Goal: Check status: Check status

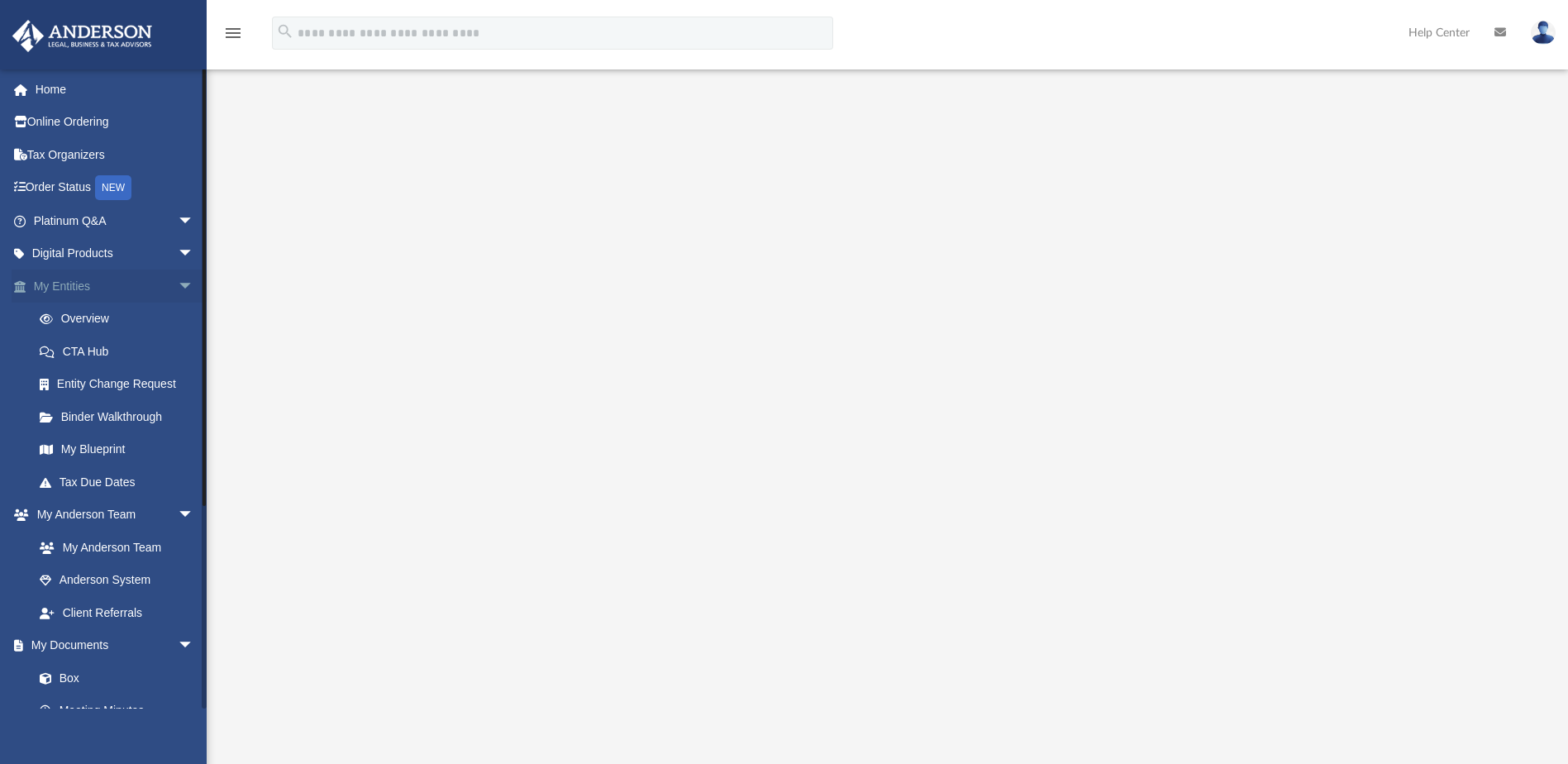
click at [81, 286] on link "My Entities arrow_drop_down" at bounding box center [115, 285] width 208 height 33
click at [77, 313] on link "Overview" at bounding box center [121, 318] width 195 height 33
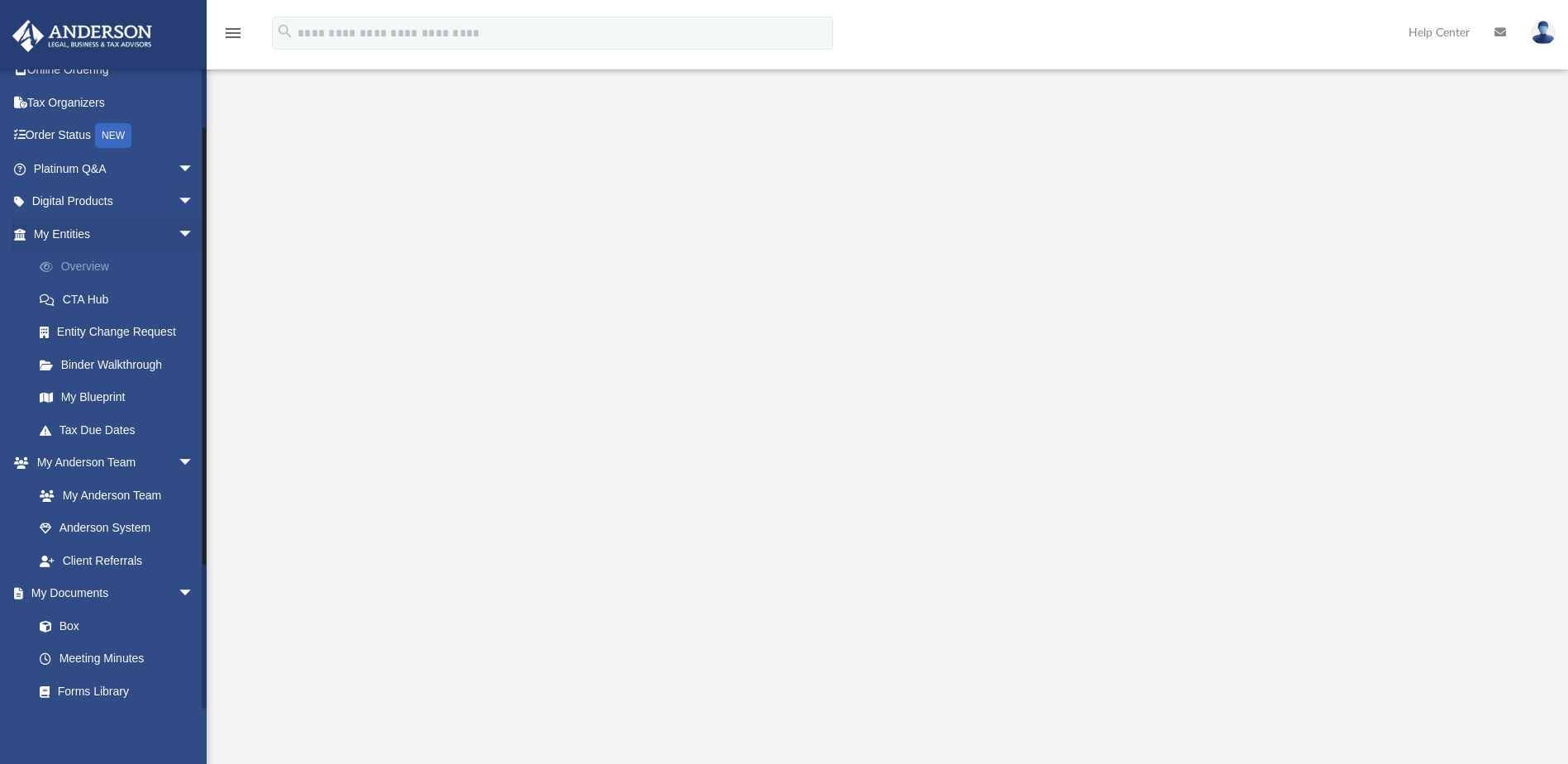
scroll to position [82, 0]
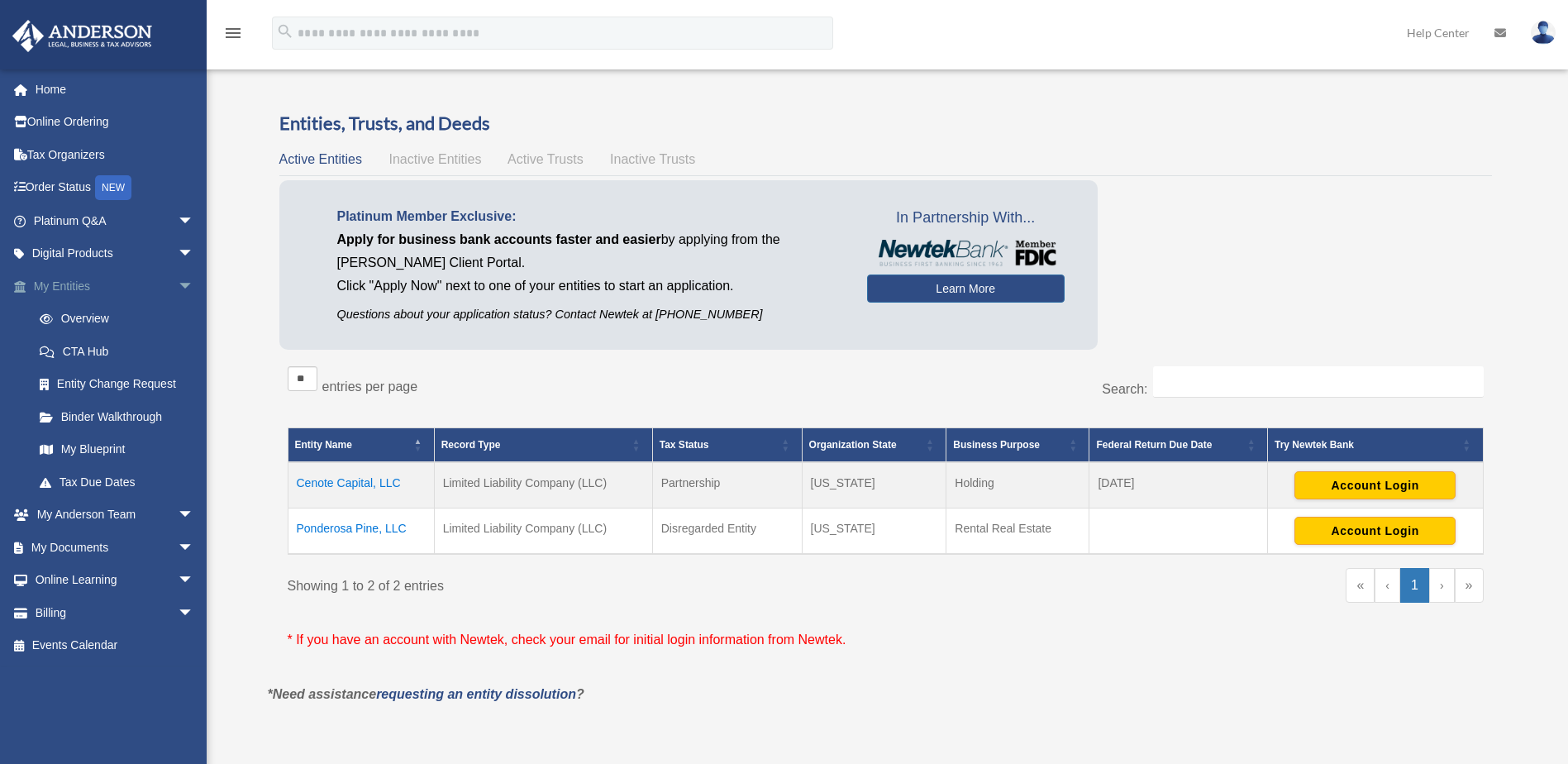
click at [178, 285] on span "arrow_drop_down" at bounding box center [194, 286] width 33 height 34
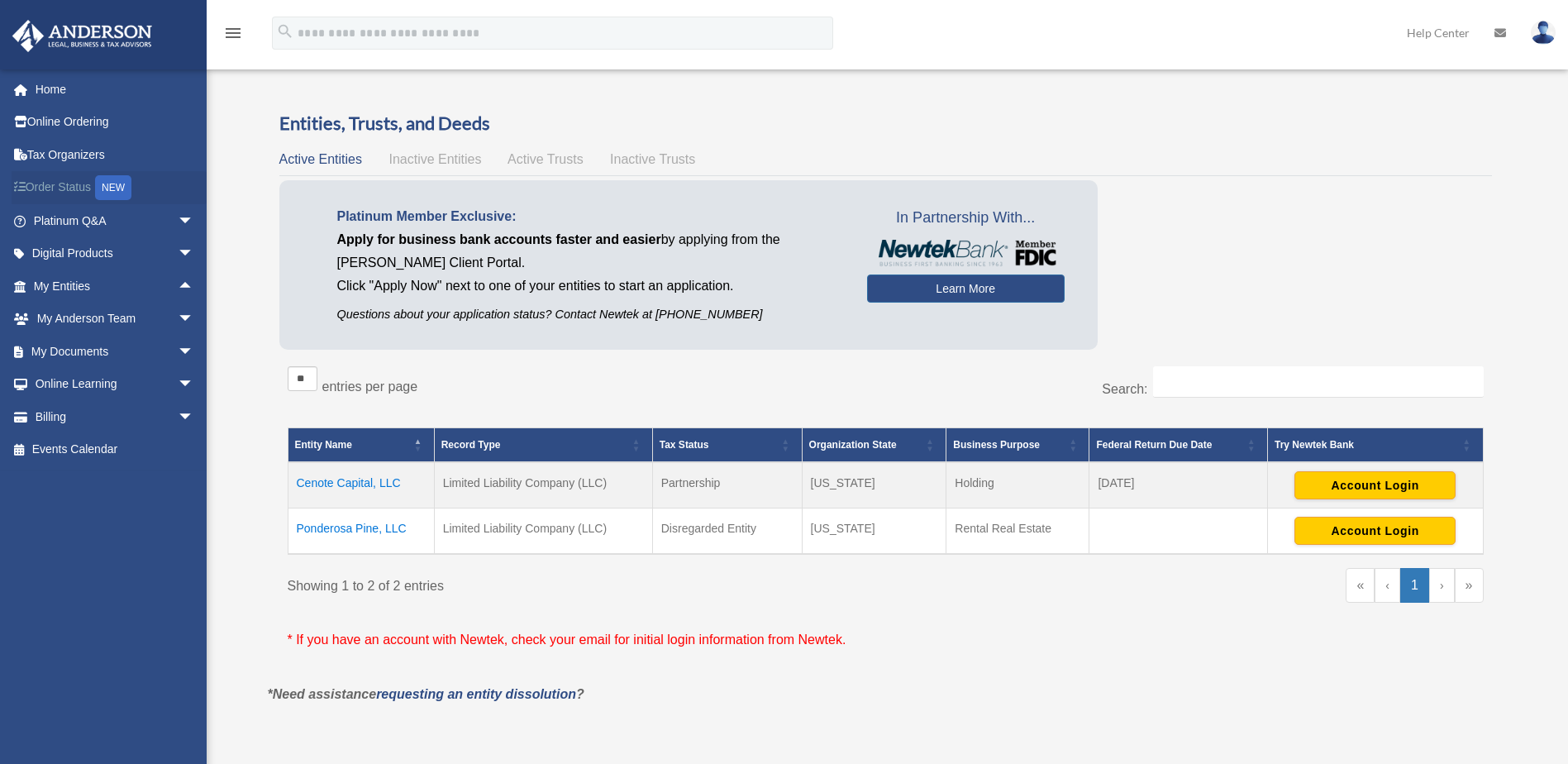
click at [49, 180] on link "Order Status NEW" at bounding box center [115, 188] width 208 height 34
